Goal: Transaction & Acquisition: Subscribe to service/newsletter

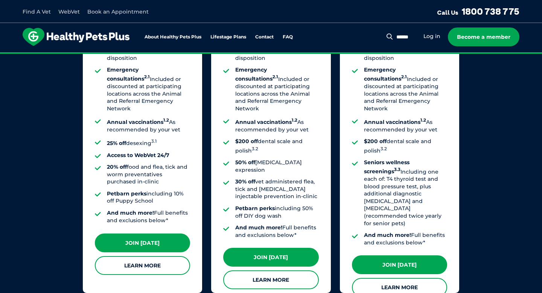
scroll to position [636, 0]
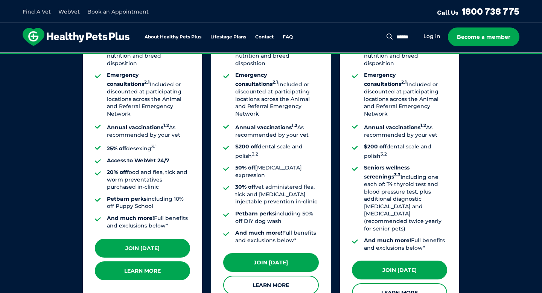
click at [149, 261] on link "Learn More" at bounding box center [142, 270] width 95 height 19
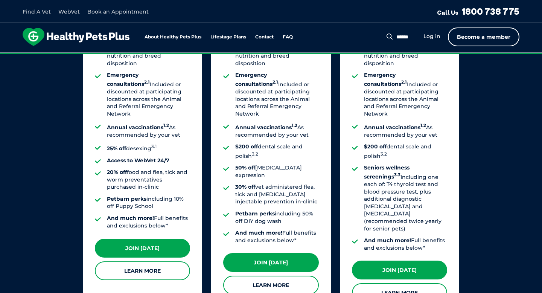
click at [476, 40] on link "Become a member" at bounding box center [484, 36] width 72 height 19
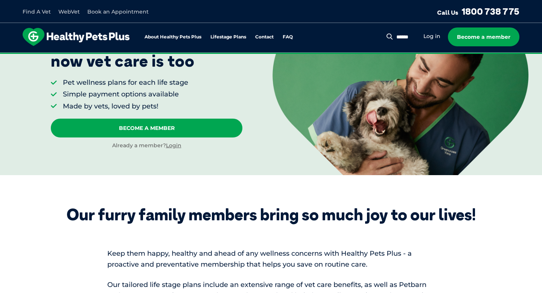
scroll to position [0, 0]
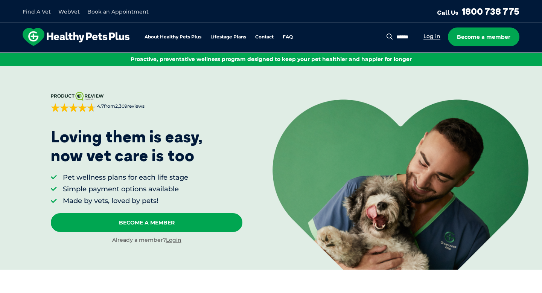
click at [426, 36] on link "Log in" at bounding box center [432, 36] width 17 height 7
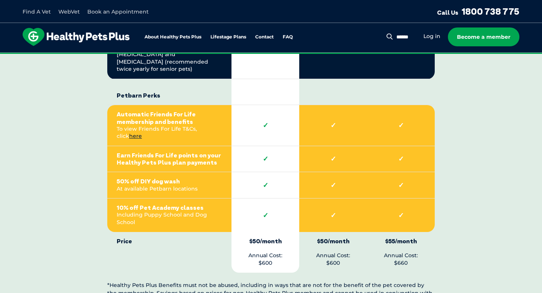
scroll to position [1667, 0]
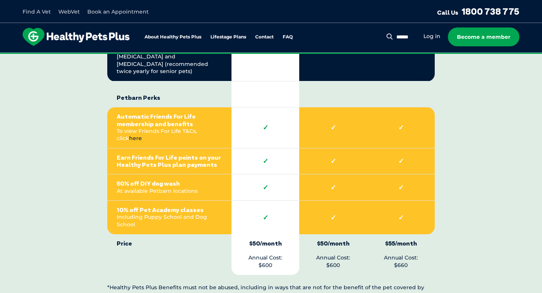
click at [142, 135] on link "here" at bounding box center [135, 138] width 13 height 7
